Goal: Task Accomplishment & Management: Use online tool/utility

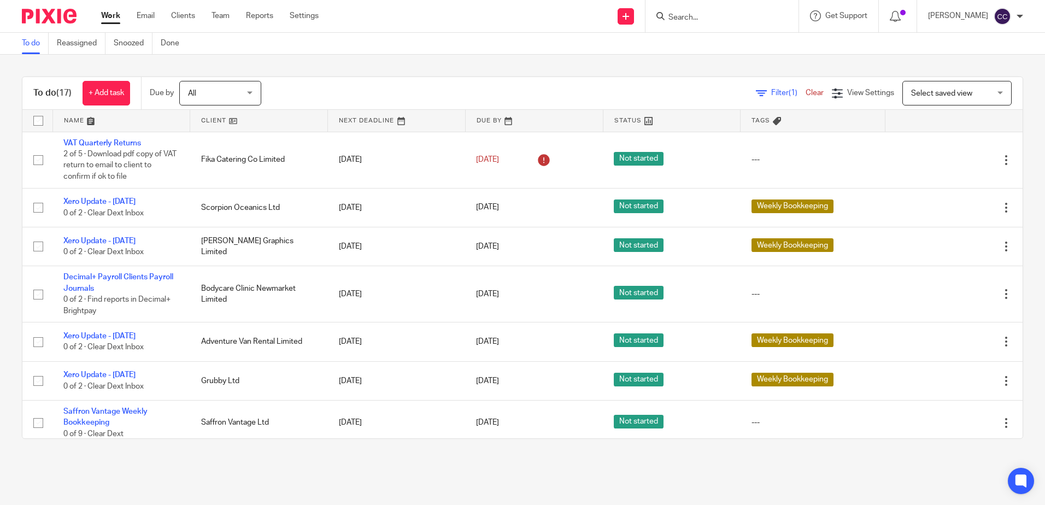
click at [197, 16] on ul "Work Email Clients Team Reports Settings" at bounding box center [218, 15] width 234 height 11
click at [126, 54] on link "Snoozed" at bounding box center [133, 43] width 39 height 21
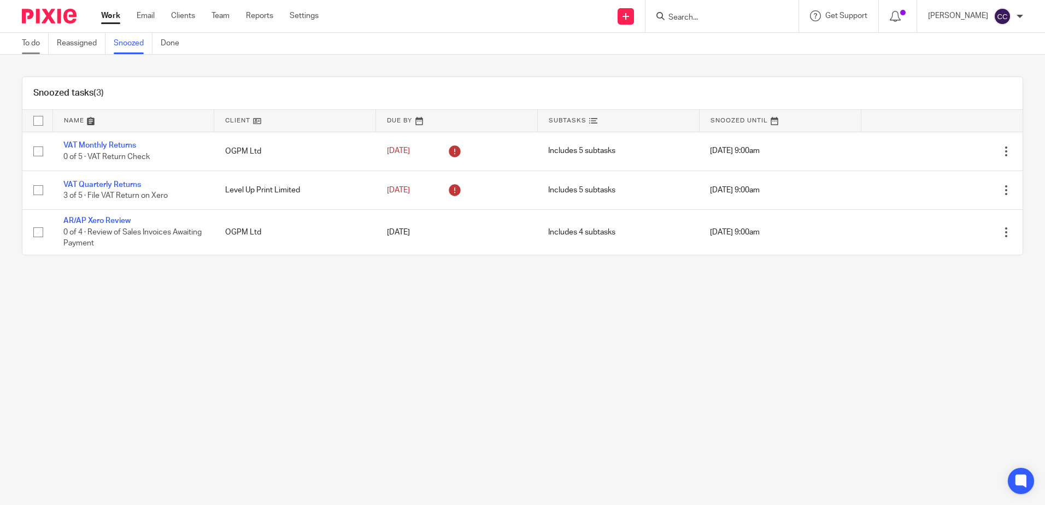
click at [24, 43] on link "To do" at bounding box center [35, 43] width 27 height 21
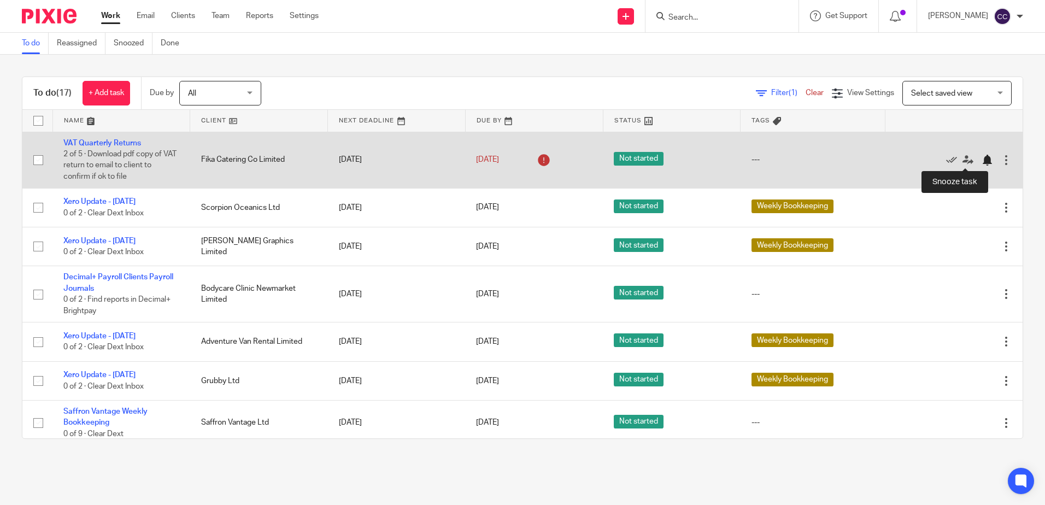
click at [982, 160] on div at bounding box center [987, 160] width 11 height 11
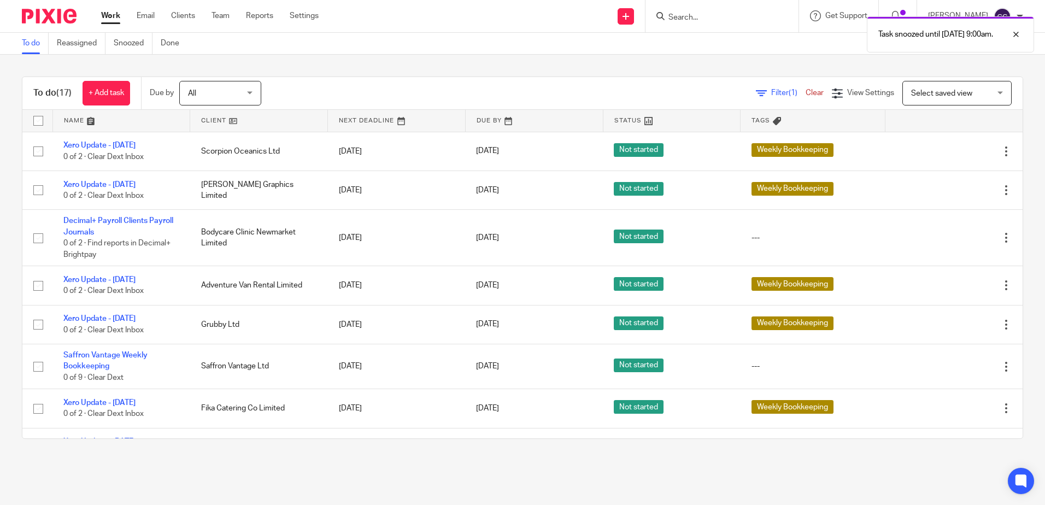
click at [204, 121] on link at bounding box center [258, 121] width 137 height 22
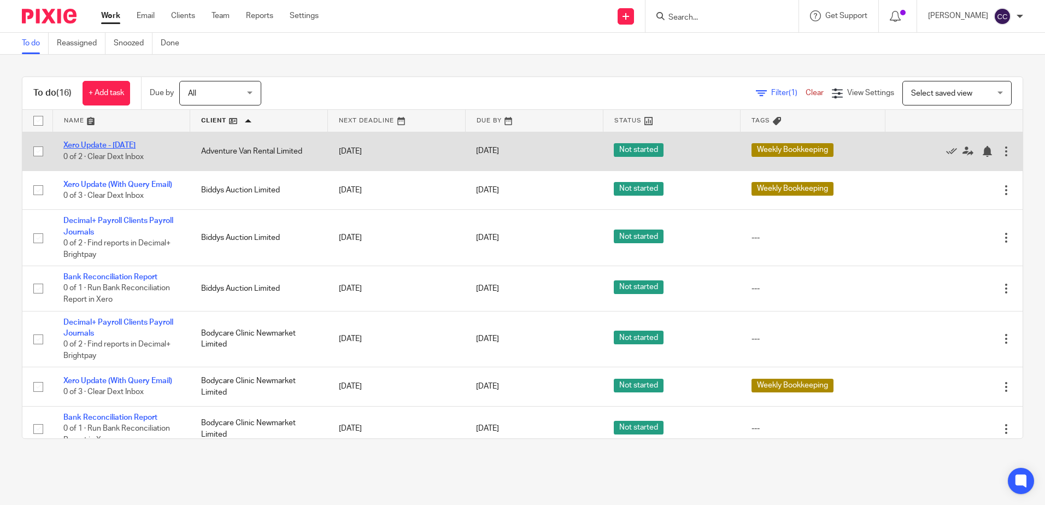
click at [124, 145] on link "Xero Update - Thursday" at bounding box center [99, 146] width 72 height 8
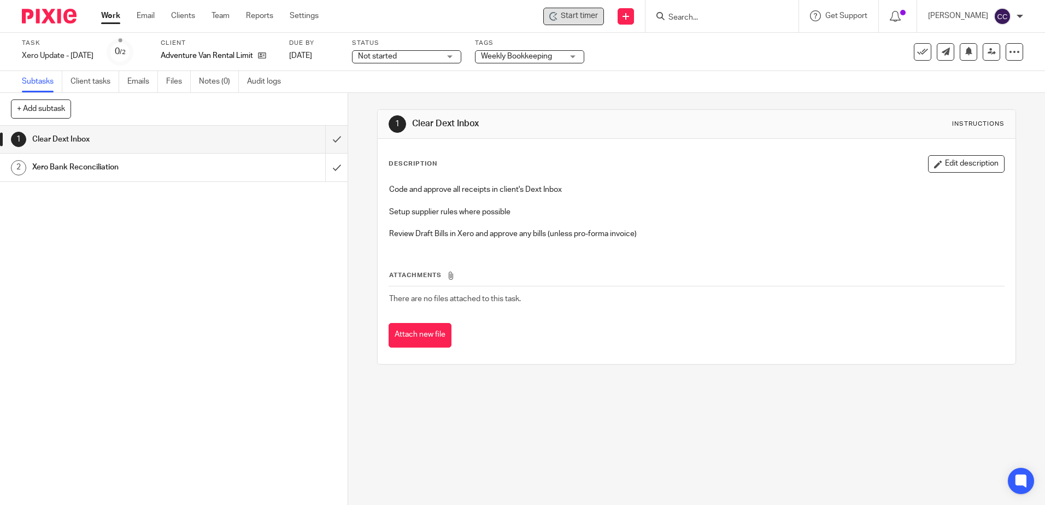
click at [575, 22] on div "Start timer" at bounding box center [573, 16] width 61 height 17
click at [594, 17] on span "Start timer" at bounding box center [579, 15] width 37 height 11
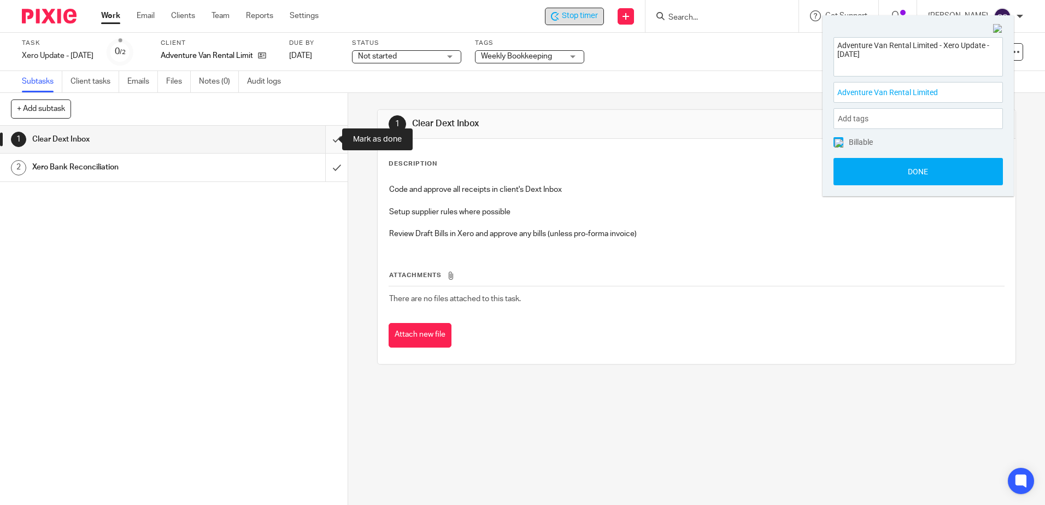
click at [328, 140] on input "submit" at bounding box center [174, 139] width 348 height 27
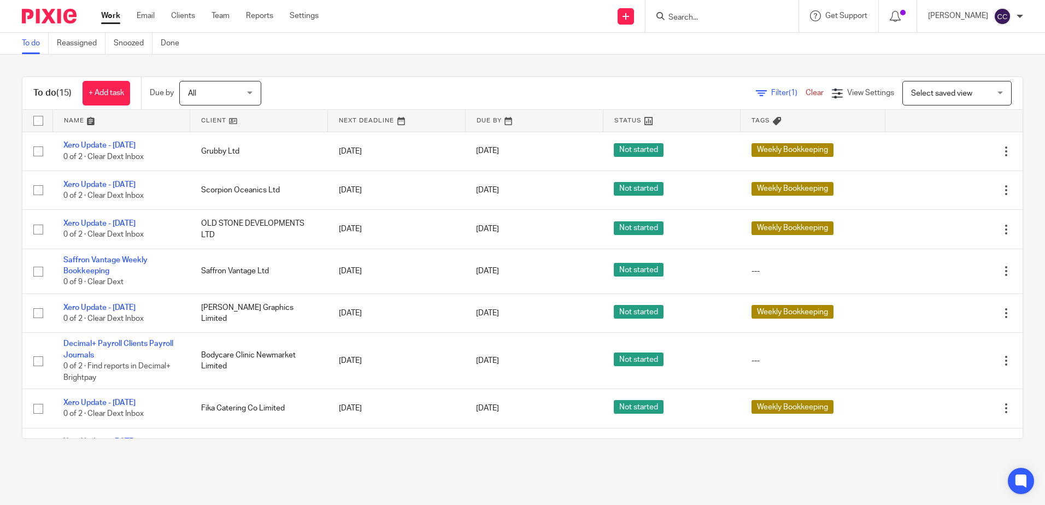
click at [218, 119] on link at bounding box center [258, 121] width 137 height 22
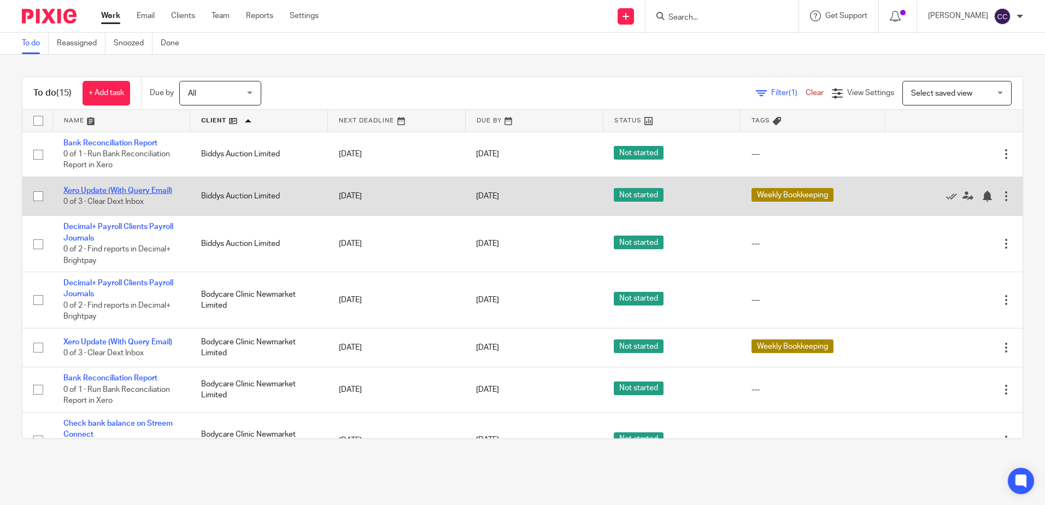
click at [125, 192] on link "Xero Update (With Query Email)" at bounding box center [117, 191] width 109 height 8
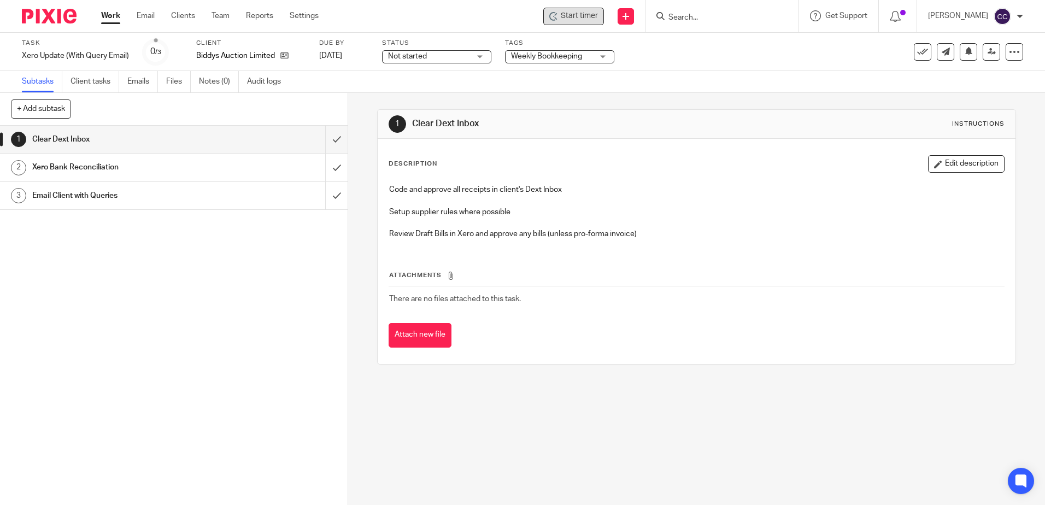
click at [558, 20] on icon at bounding box center [553, 16] width 9 height 9
click at [557, 18] on icon at bounding box center [555, 18] width 3 height 3
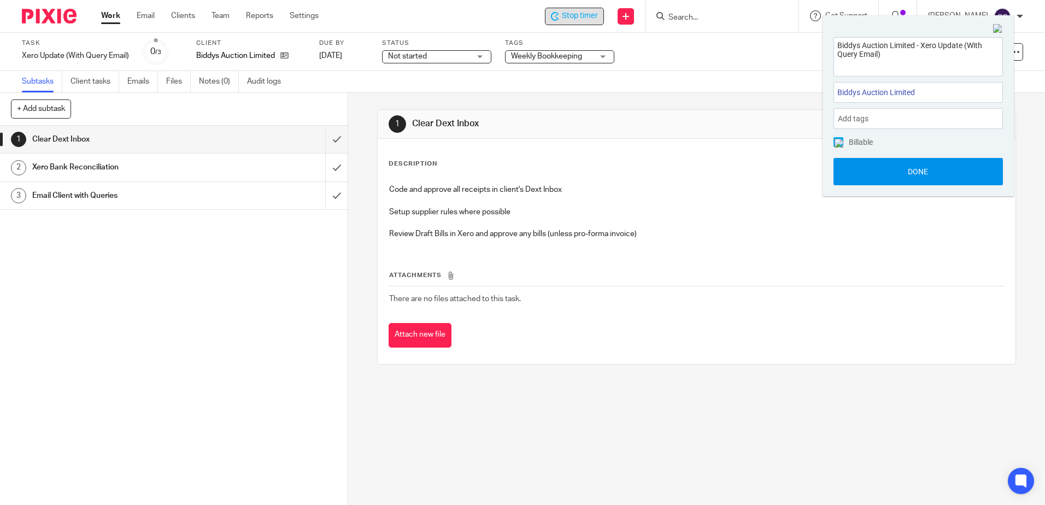
click at [919, 172] on button "Done" at bounding box center [918, 171] width 169 height 27
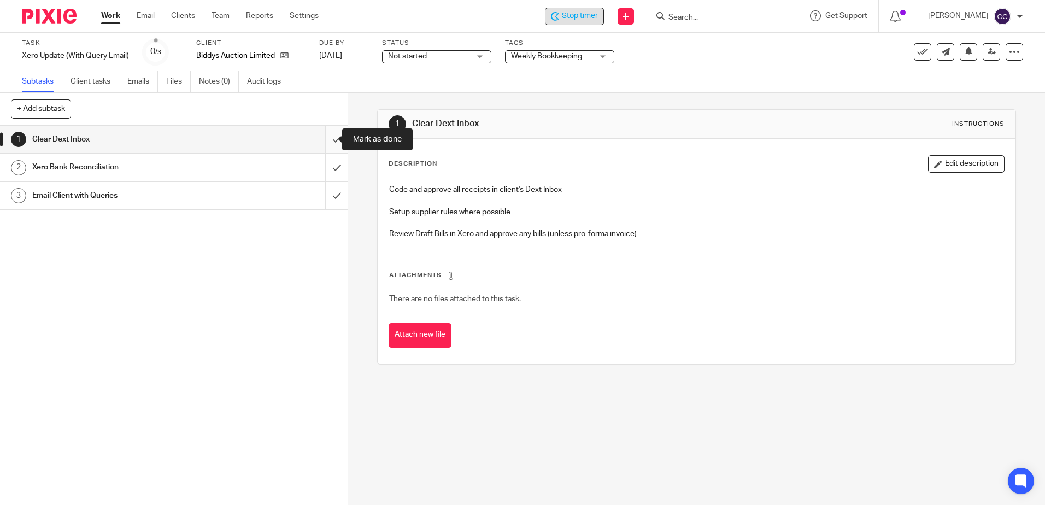
drag, startPoint x: 326, startPoint y: 141, endPoint x: 327, endPoint y: 153, distance: 12.1
click at [326, 141] on input "submit" at bounding box center [174, 139] width 348 height 27
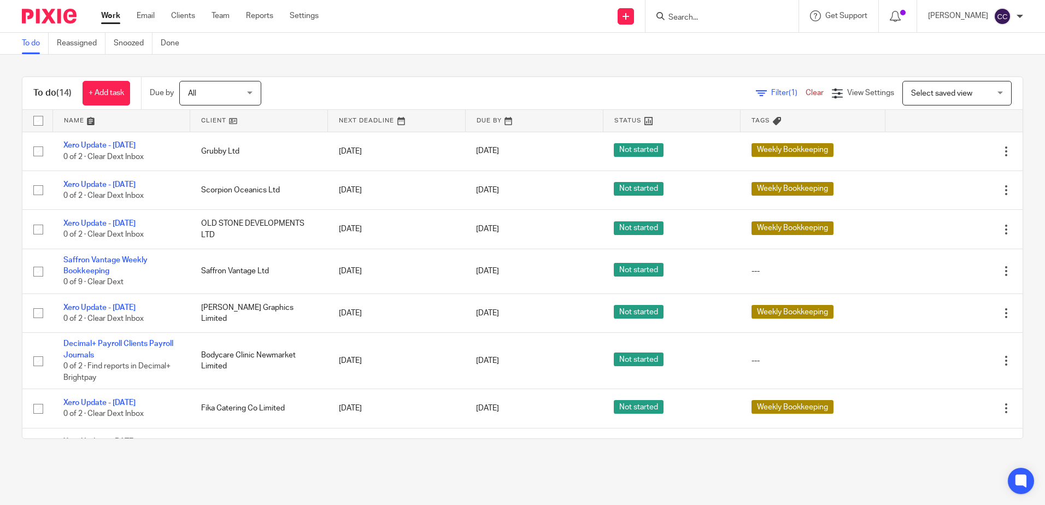
click at [213, 119] on link at bounding box center [258, 121] width 137 height 22
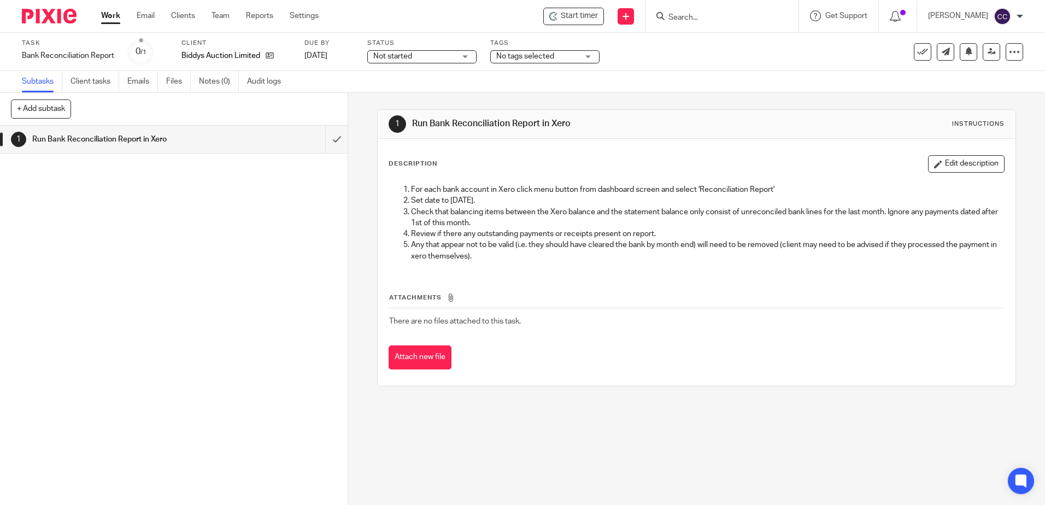
click at [598, 14] on span "Start timer" at bounding box center [579, 15] width 37 height 11
click at [577, 22] on div "Start timer" at bounding box center [573, 16] width 61 height 17
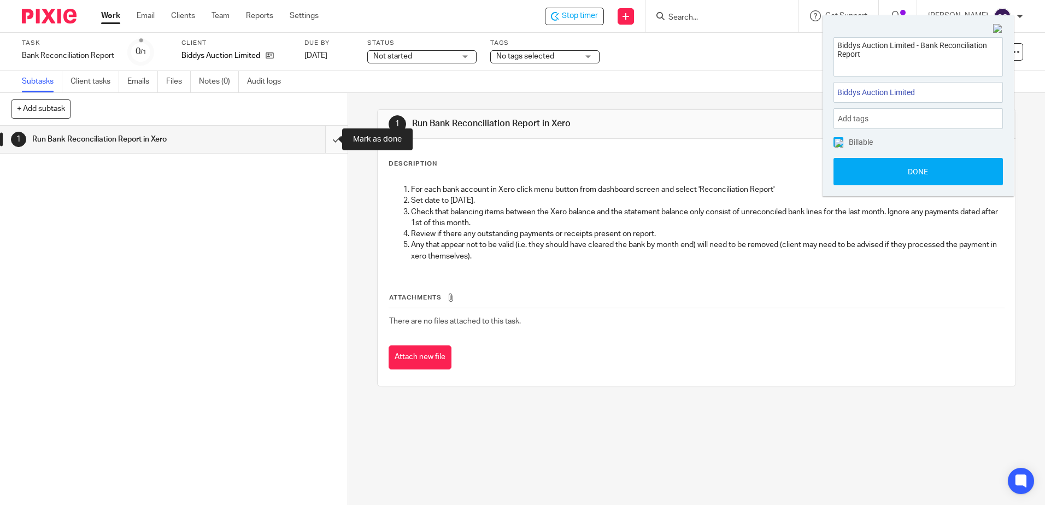
click at [326, 139] on input "submit" at bounding box center [174, 139] width 348 height 27
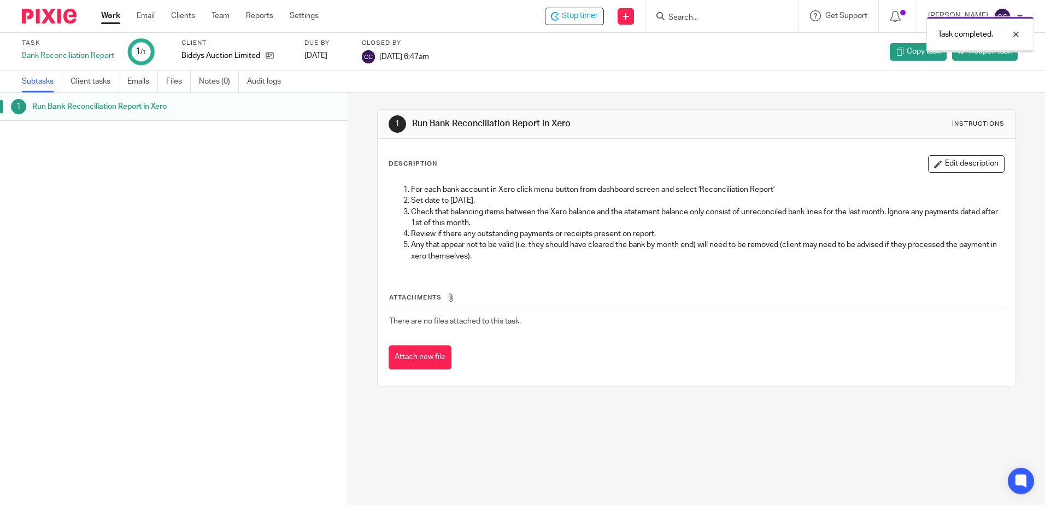
click at [109, 14] on link "Work" at bounding box center [110, 15] width 19 height 11
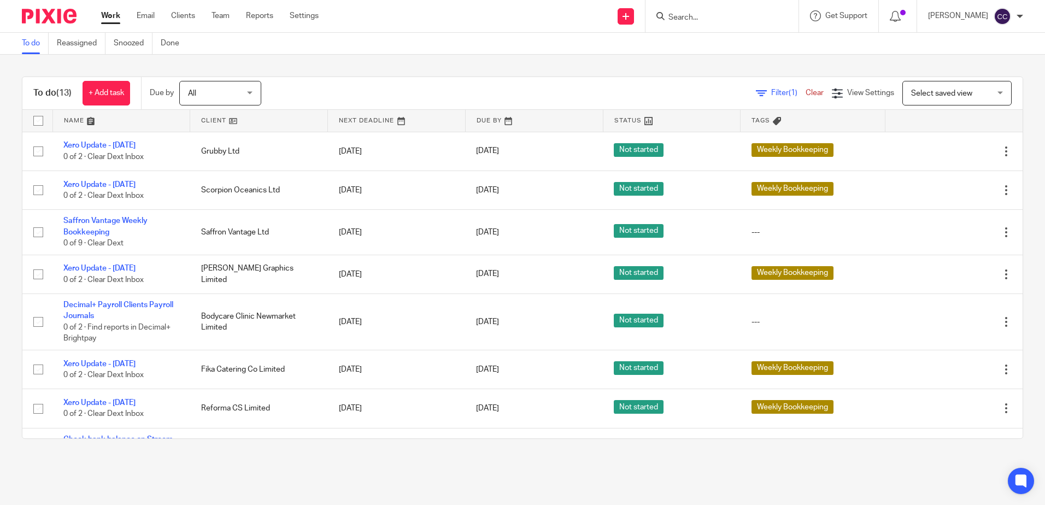
click at [206, 118] on link at bounding box center [258, 121] width 137 height 22
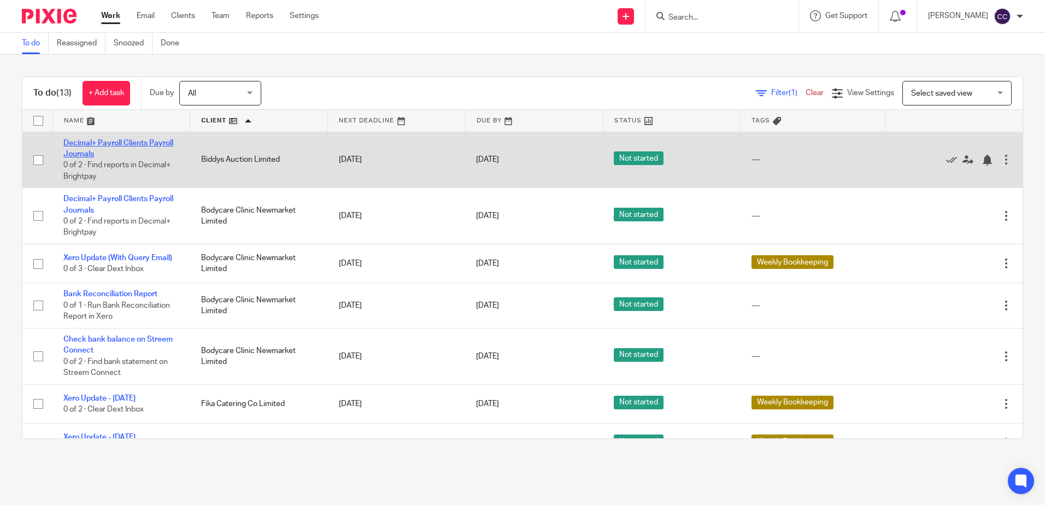
click at [130, 141] on link "Decimal+ Payroll Clients Payroll Journals" at bounding box center [118, 148] width 110 height 19
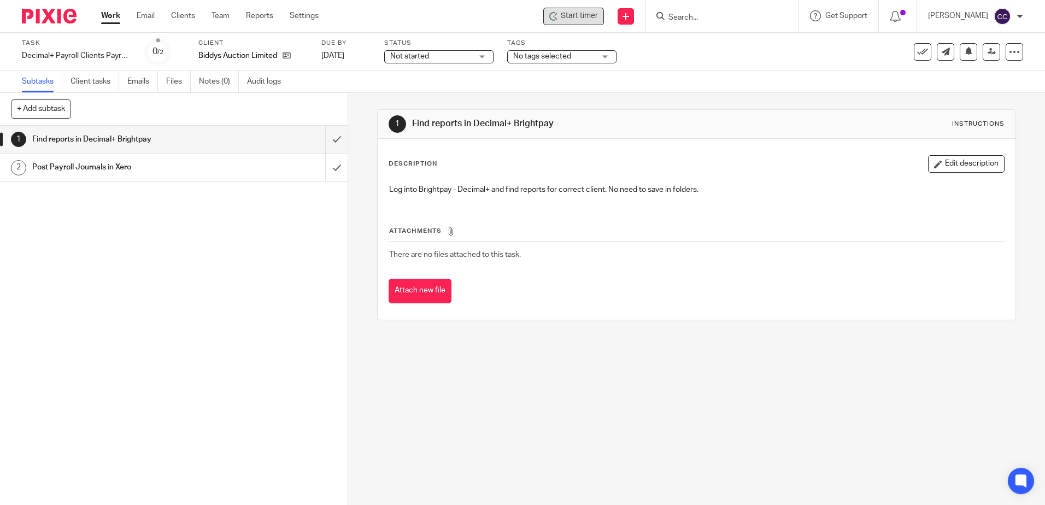
click at [589, 19] on span "Start timer" at bounding box center [579, 15] width 37 height 11
click at [577, 18] on span "Start timer" at bounding box center [579, 15] width 37 height 11
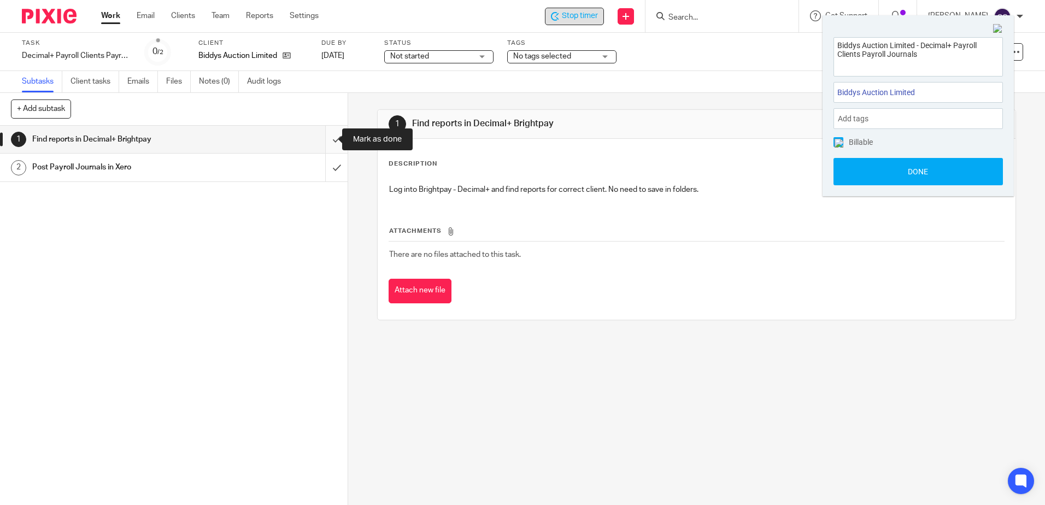
click at [326, 139] on input "submit" at bounding box center [174, 139] width 348 height 27
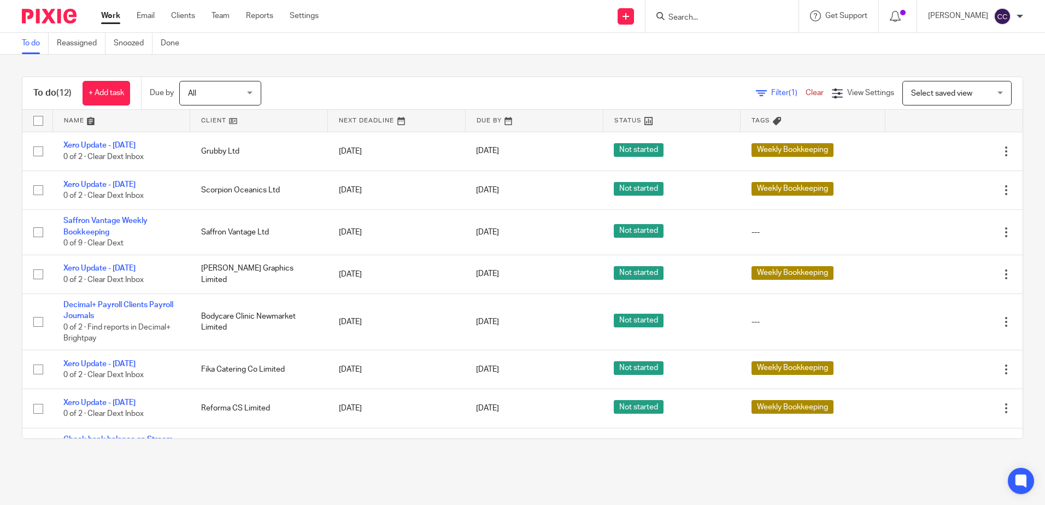
click at [213, 122] on link at bounding box center [258, 121] width 137 height 22
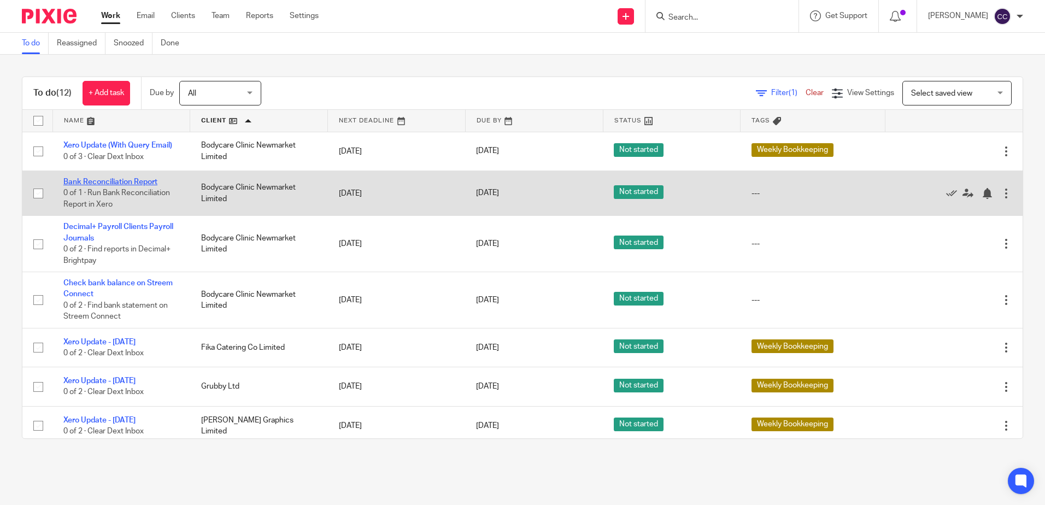
click at [133, 180] on link "Bank Reconciliation Report" at bounding box center [110, 182] width 94 height 8
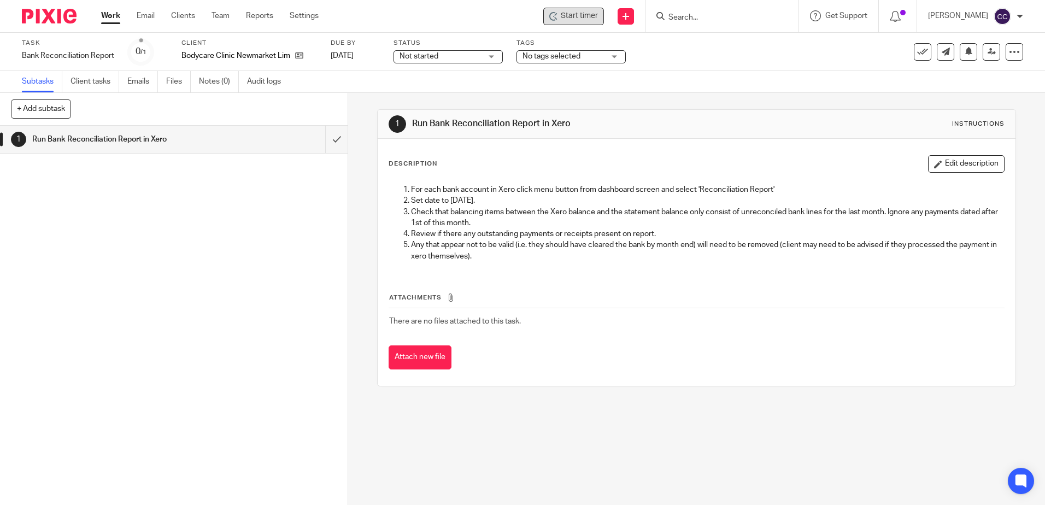
click at [582, 16] on span "Start timer" at bounding box center [579, 15] width 37 height 11
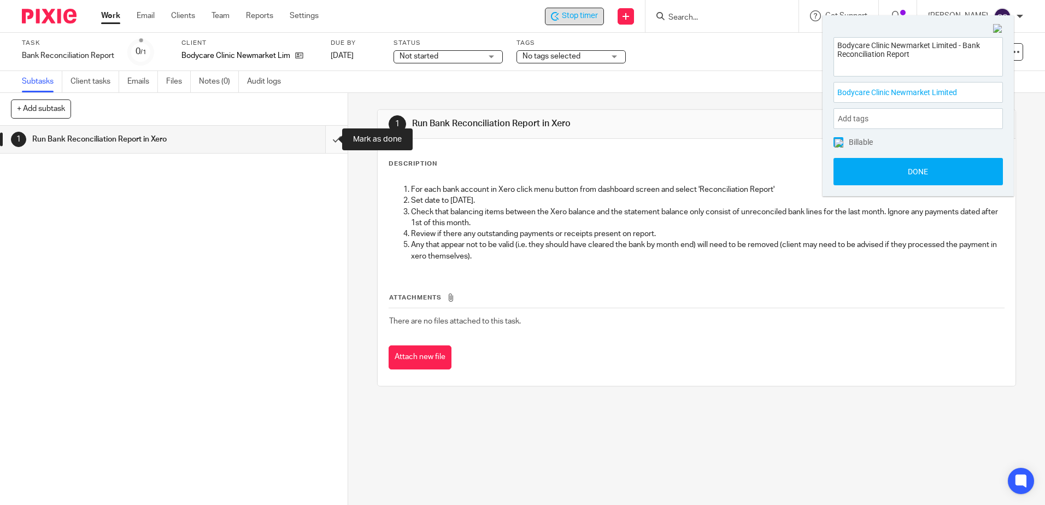
click at [324, 139] on input "submit" at bounding box center [174, 139] width 348 height 27
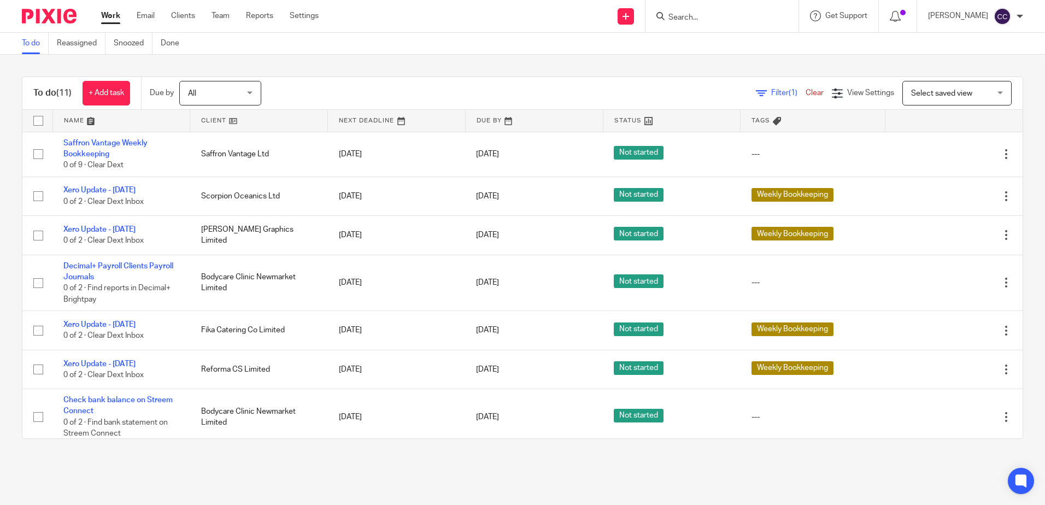
click at [211, 122] on link at bounding box center [258, 121] width 137 height 22
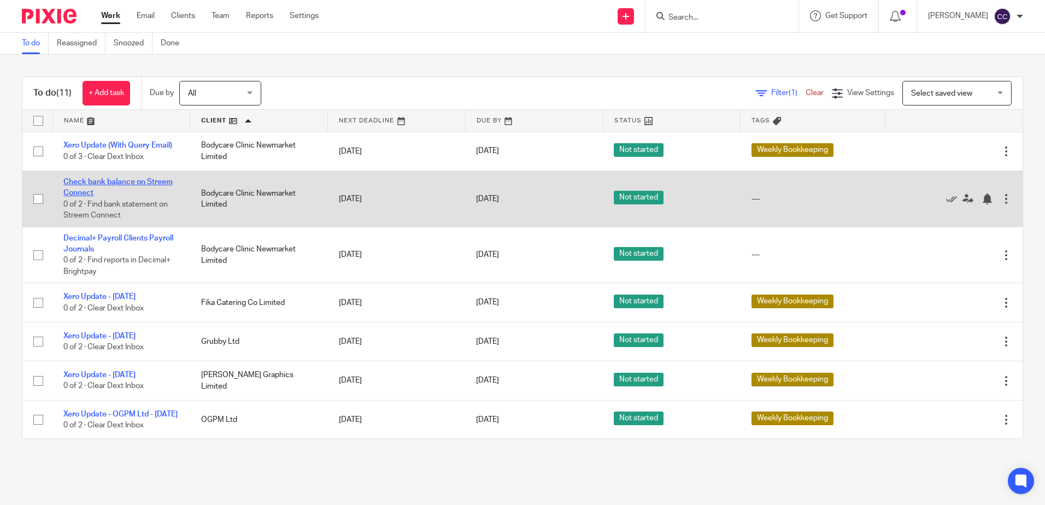
click at [135, 181] on link "Check bank balance on Streem Connect" at bounding box center [117, 187] width 109 height 19
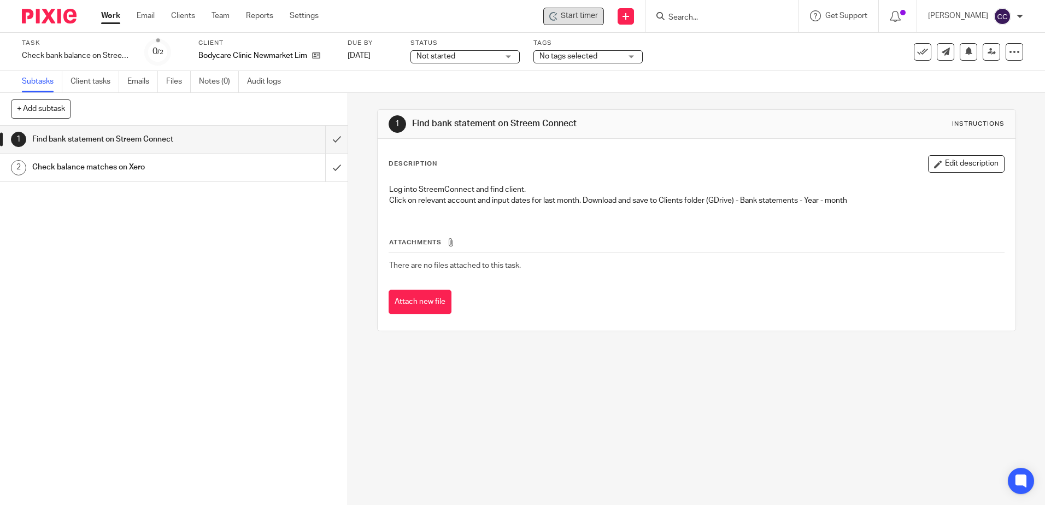
click at [596, 14] on span "Start timer" at bounding box center [579, 15] width 37 height 11
click at [589, 16] on span "Start timer" at bounding box center [579, 15] width 37 height 11
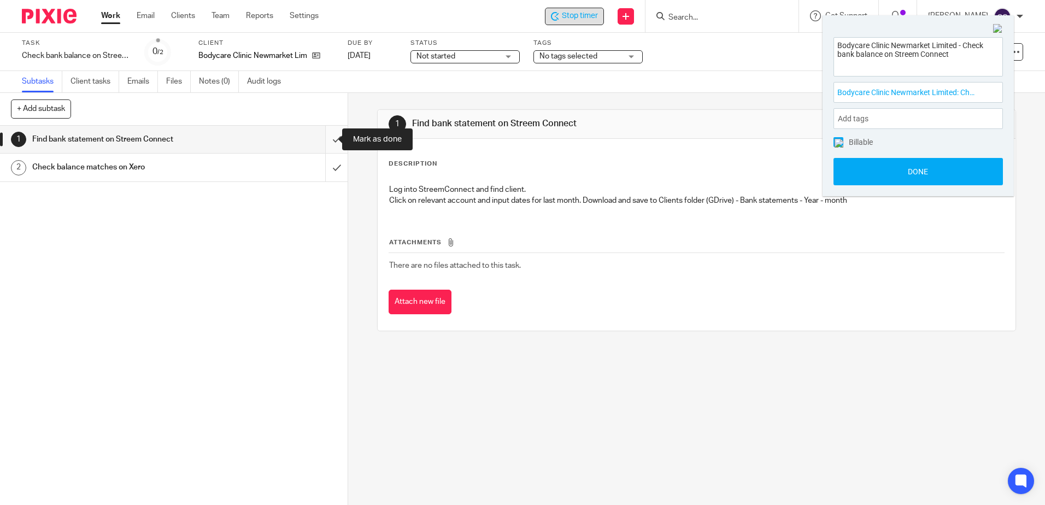
click at [327, 137] on input "submit" at bounding box center [174, 139] width 348 height 27
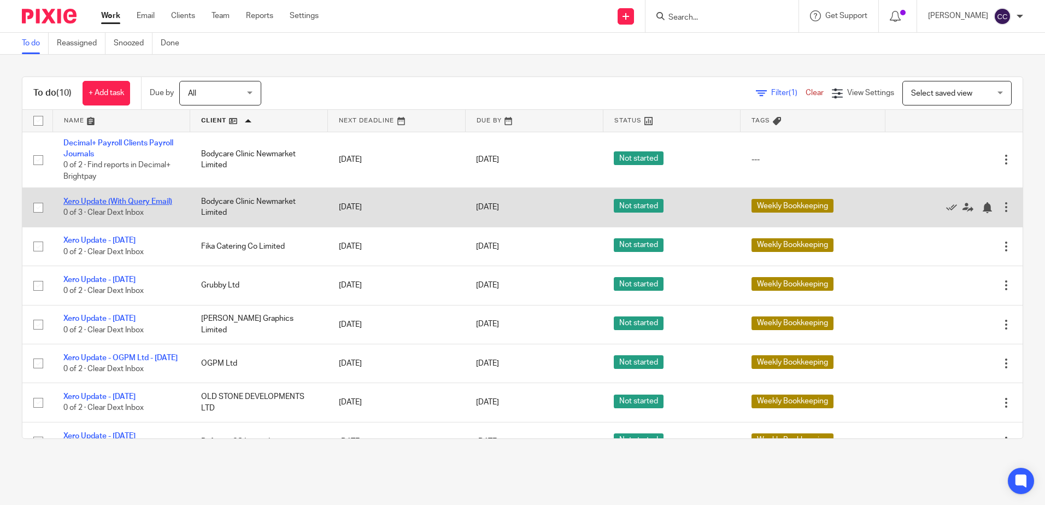
click at [145, 202] on link "Xero Update (With Query Email)" at bounding box center [117, 202] width 109 height 8
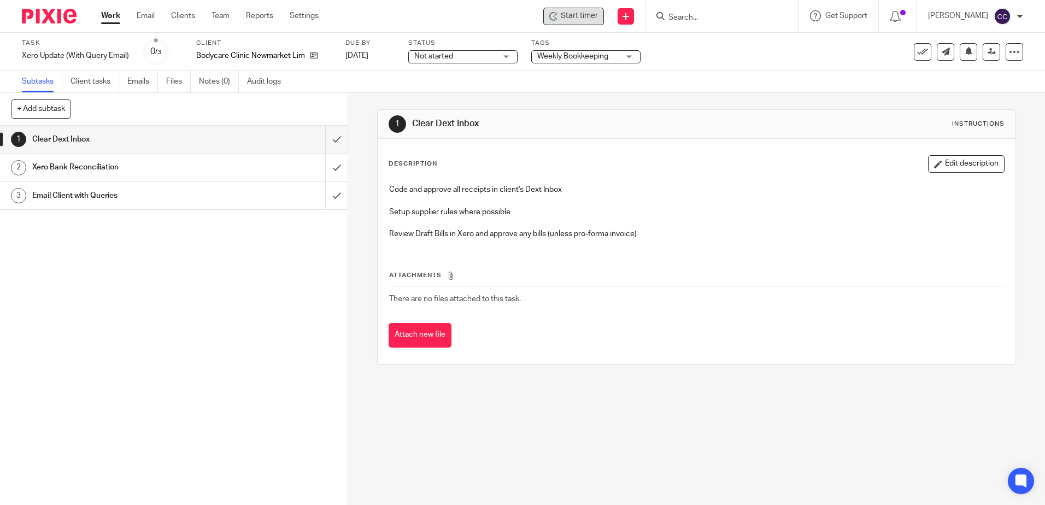
click at [583, 20] on span "Start timer" at bounding box center [579, 15] width 37 height 11
click at [590, 18] on span "Start timer" at bounding box center [579, 15] width 37 height 11
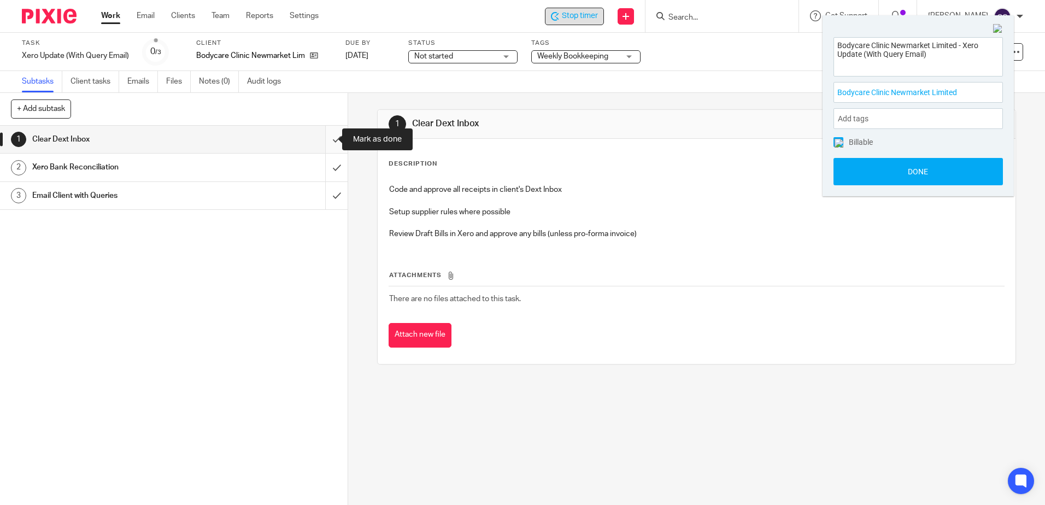
click at [325, 138] on input "submit" at bounding box center [174, 139] width 348 height 27
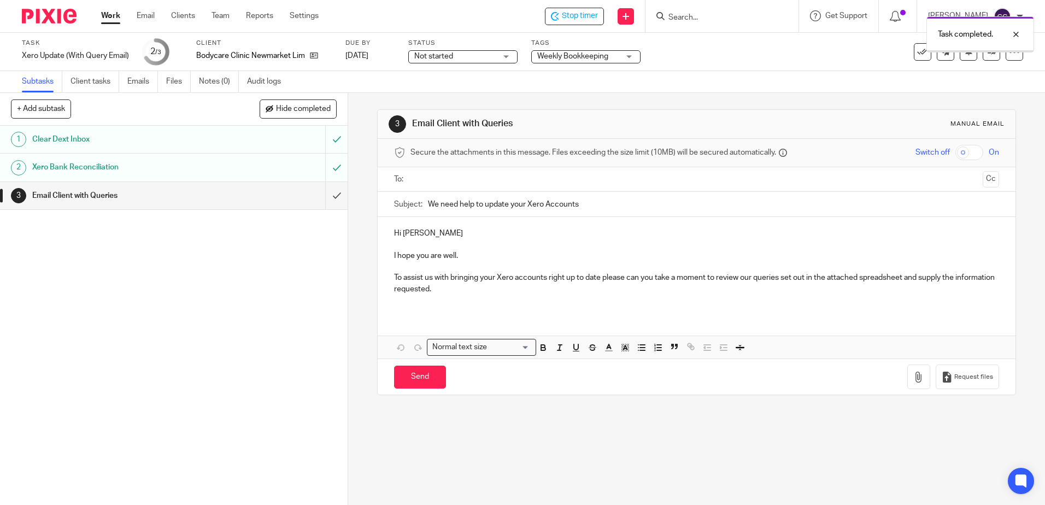
click at [457, 181] on input "text" at bounding box center [696, 179] width 564 height 13
click at [907, 385] on button "button" at bounding box center [918, 379] width 23 height 25
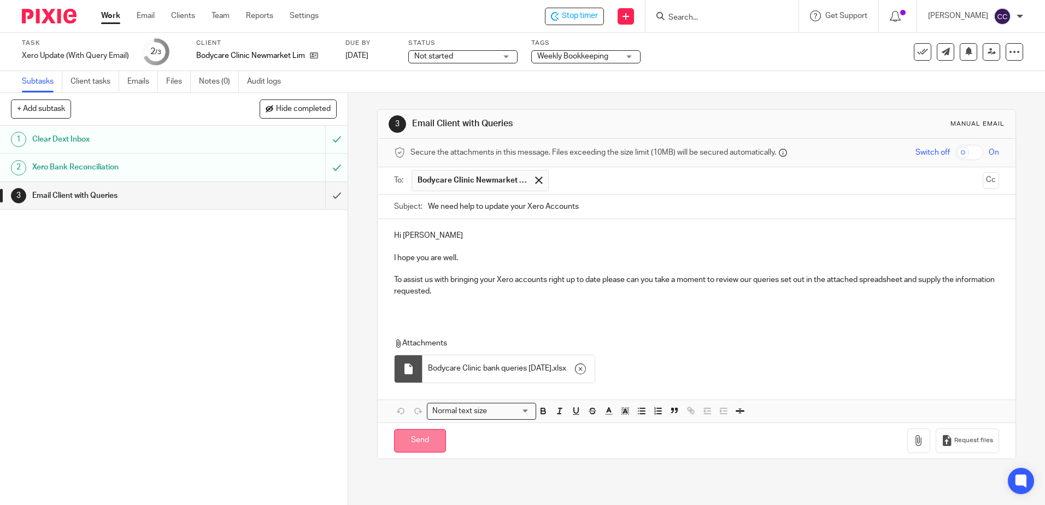
click at [414, 440] on input "Send" at bounding box center [420, 441] width 52 height 24
type input "Sent"
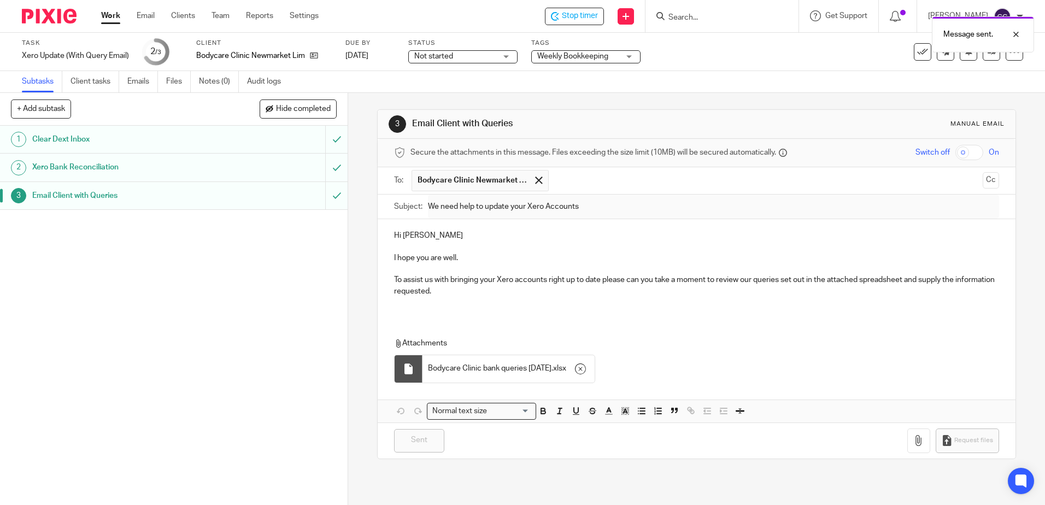
click at [114, 17] on link "Work" at bounding box center [110, 15] width 19 height 11
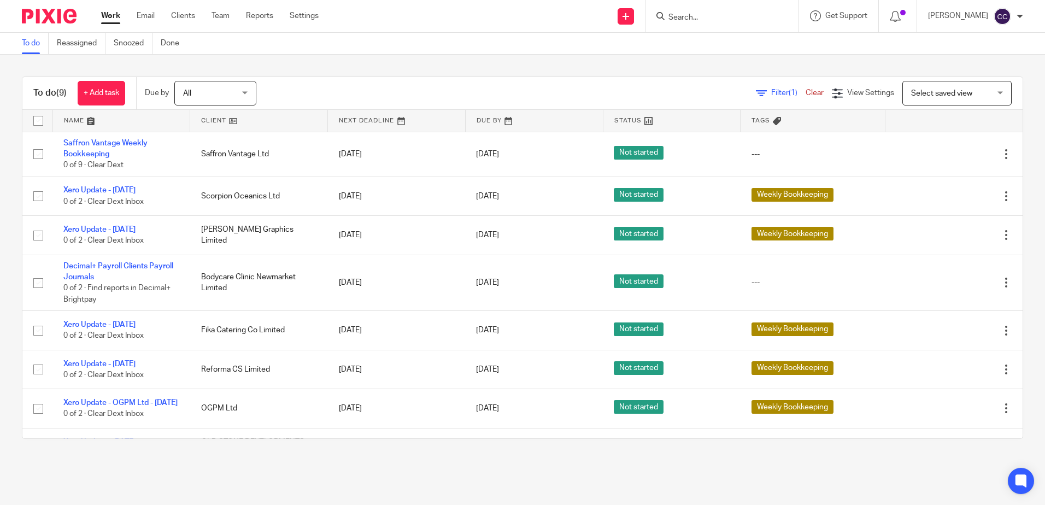
click at [216, 122] on link at bounding box center [258, 121] width 137 height 22
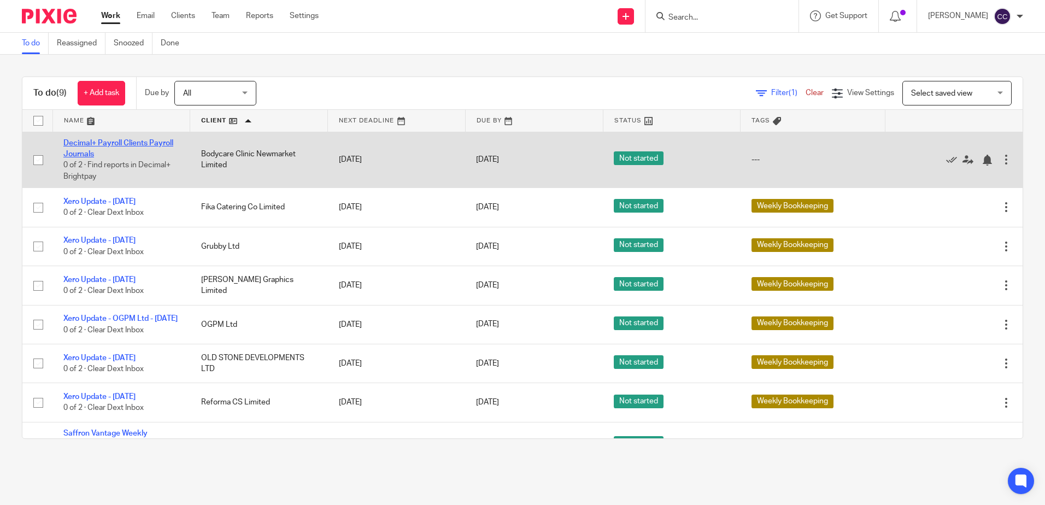
click at [122, 140] on link "Decimal+ Payroll Clients Payroll Journals" at bounding box center [118, 148] width 110 height 19
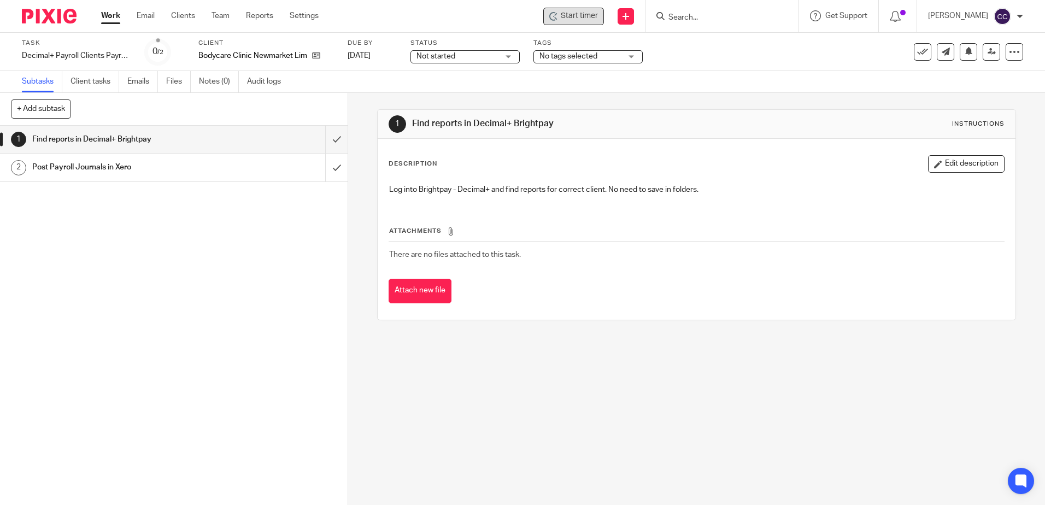
click at [594, 21] on span "Start timer" at bounding box center [579, 15] width 37 height 11
click at [590, 17] on span "Start timer" at bounding box center [579, 15] width 37 height 11
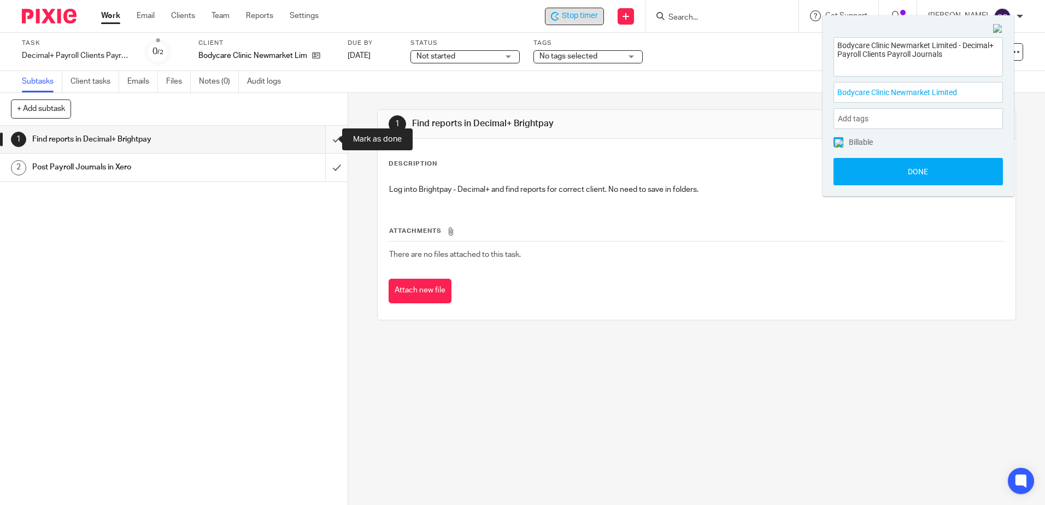
click at [320, 139] on input "submit" at bounding box center [174, 139] width 348 height 27
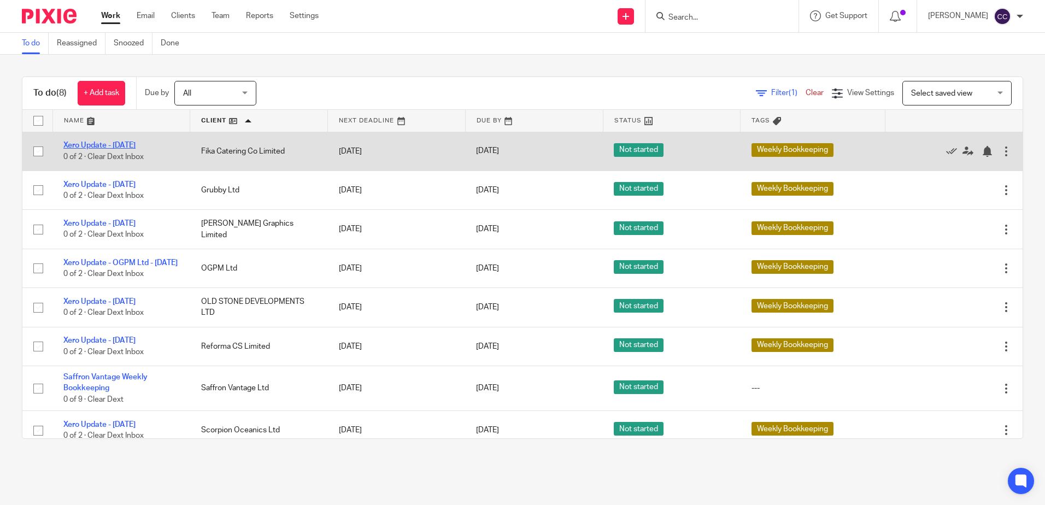
click at [133, 147] on link "Xero Update - [DATE]" at bounding box center [99, 146] width 72 height 8
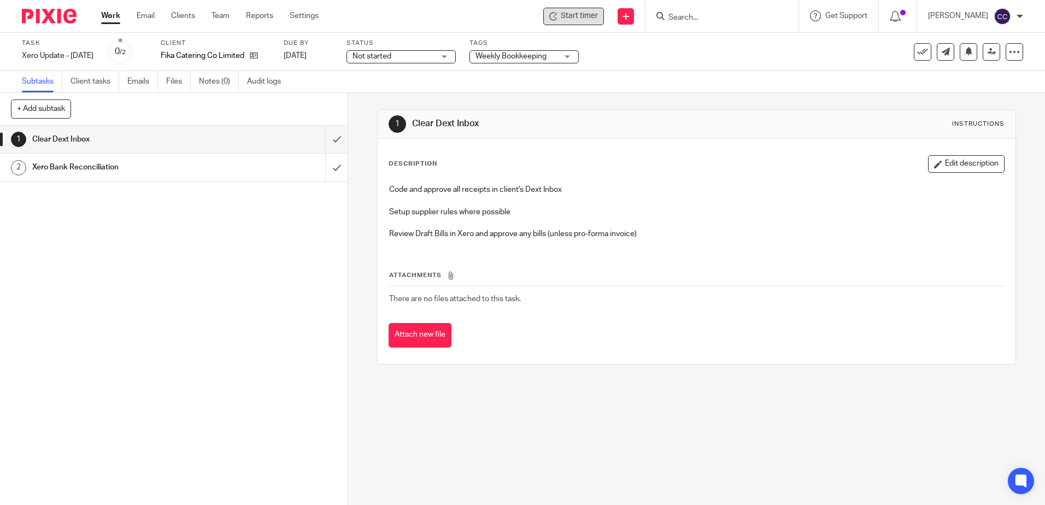
click at [598, 18] on span "Start timer" at bounding box center [579, 15] width 37 height 11
click at [588, 17] on span "Start timer" at bounding box center [579, 15] width 37 height 11
